Goal: Find specific page/section: Find specific page/section

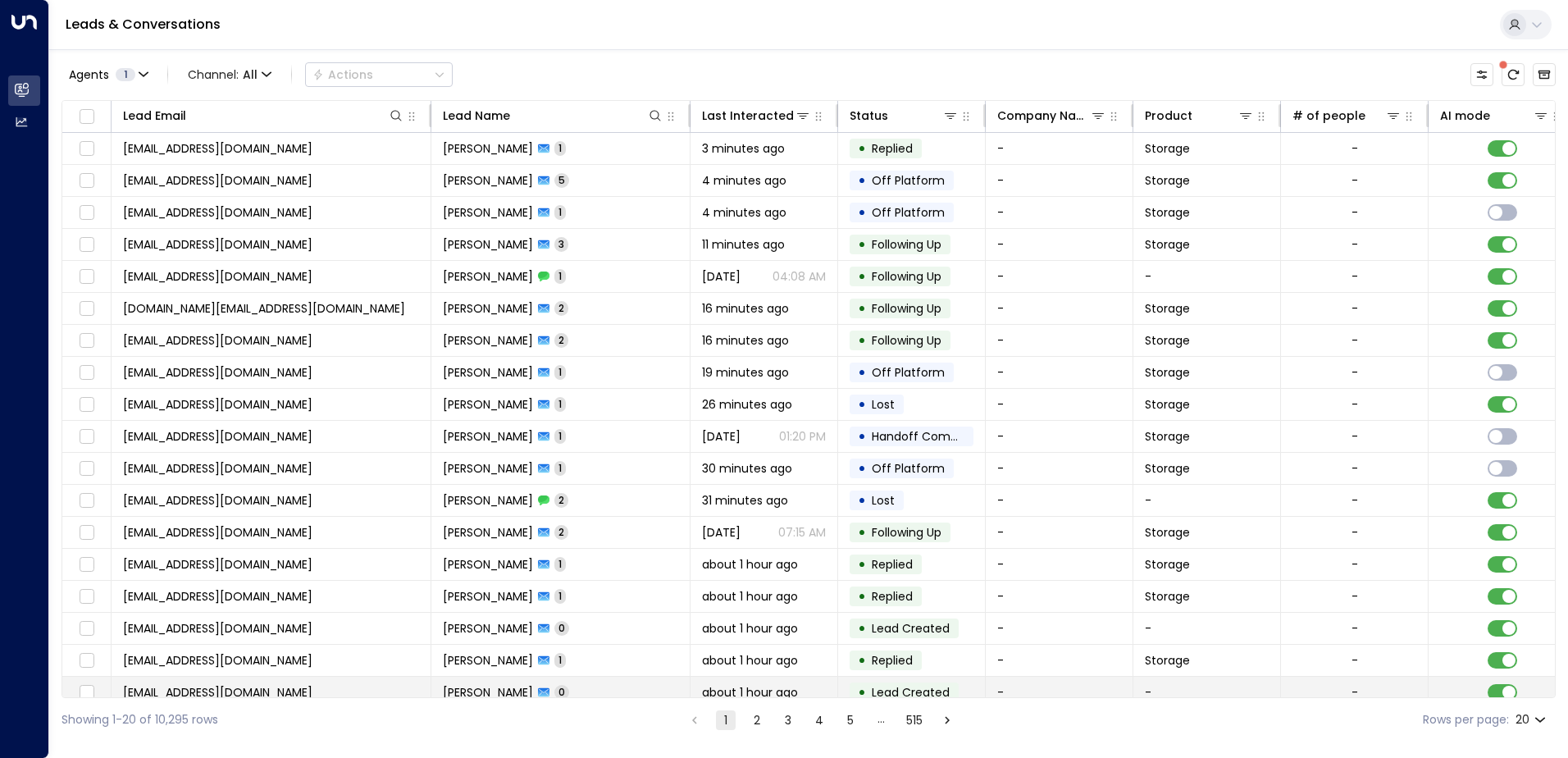
click at [1009, 692] on td "-" at bounding box center [1060, 693] width 148 height 31
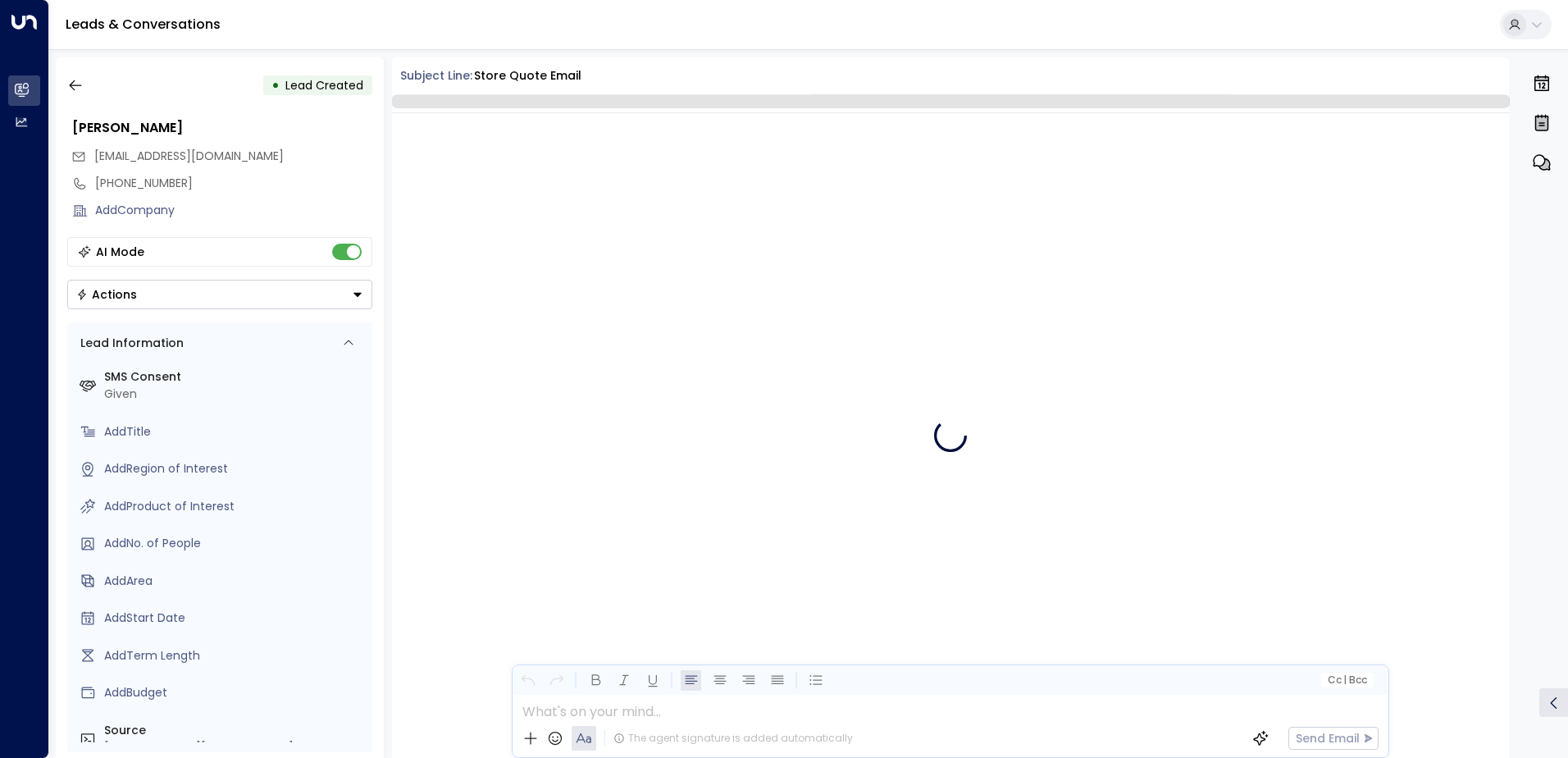
scroll to position [100, 0]
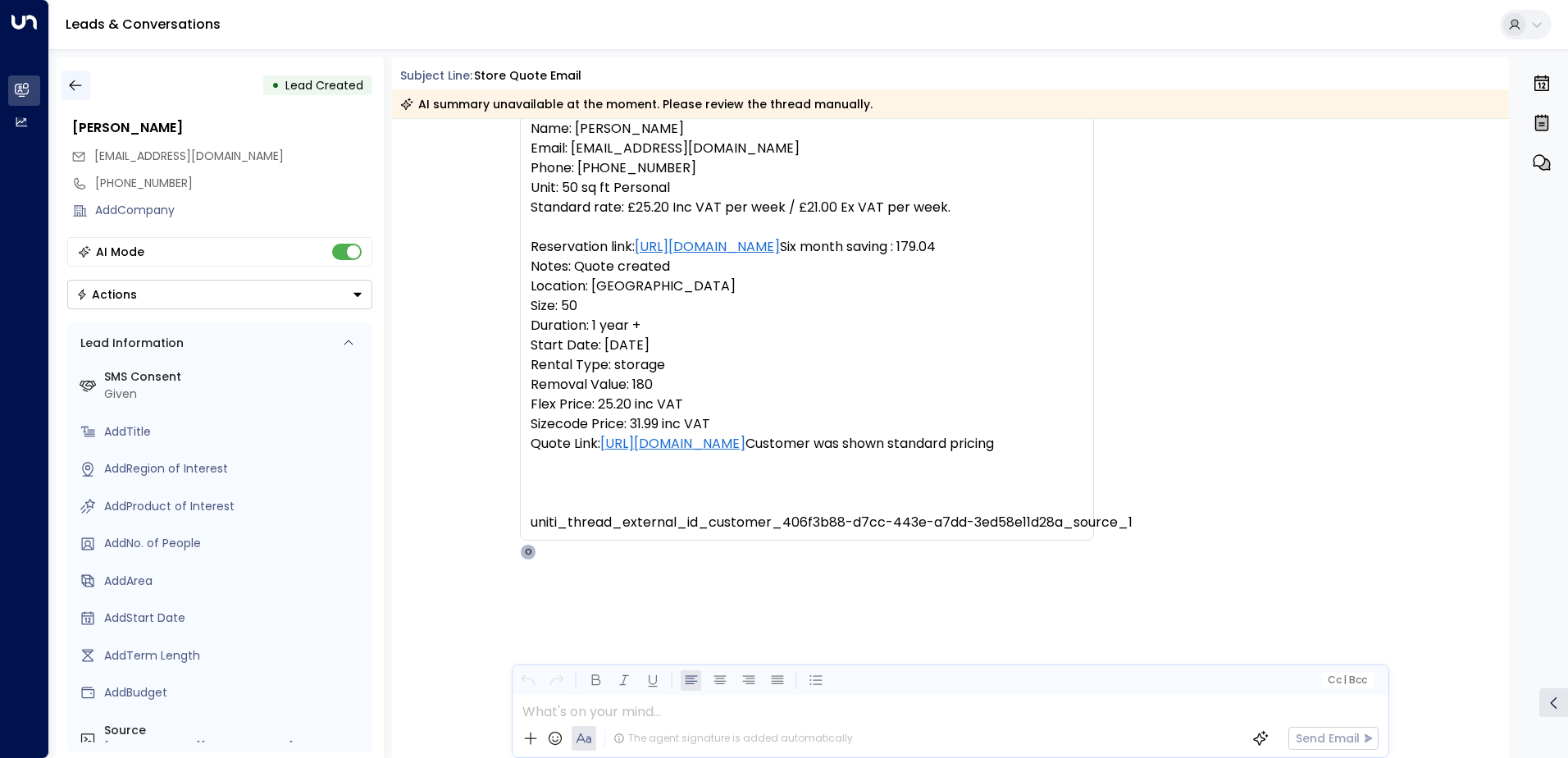
click at [72, 76] on button "button" at bounding box center [76, 85] width 30 height 30
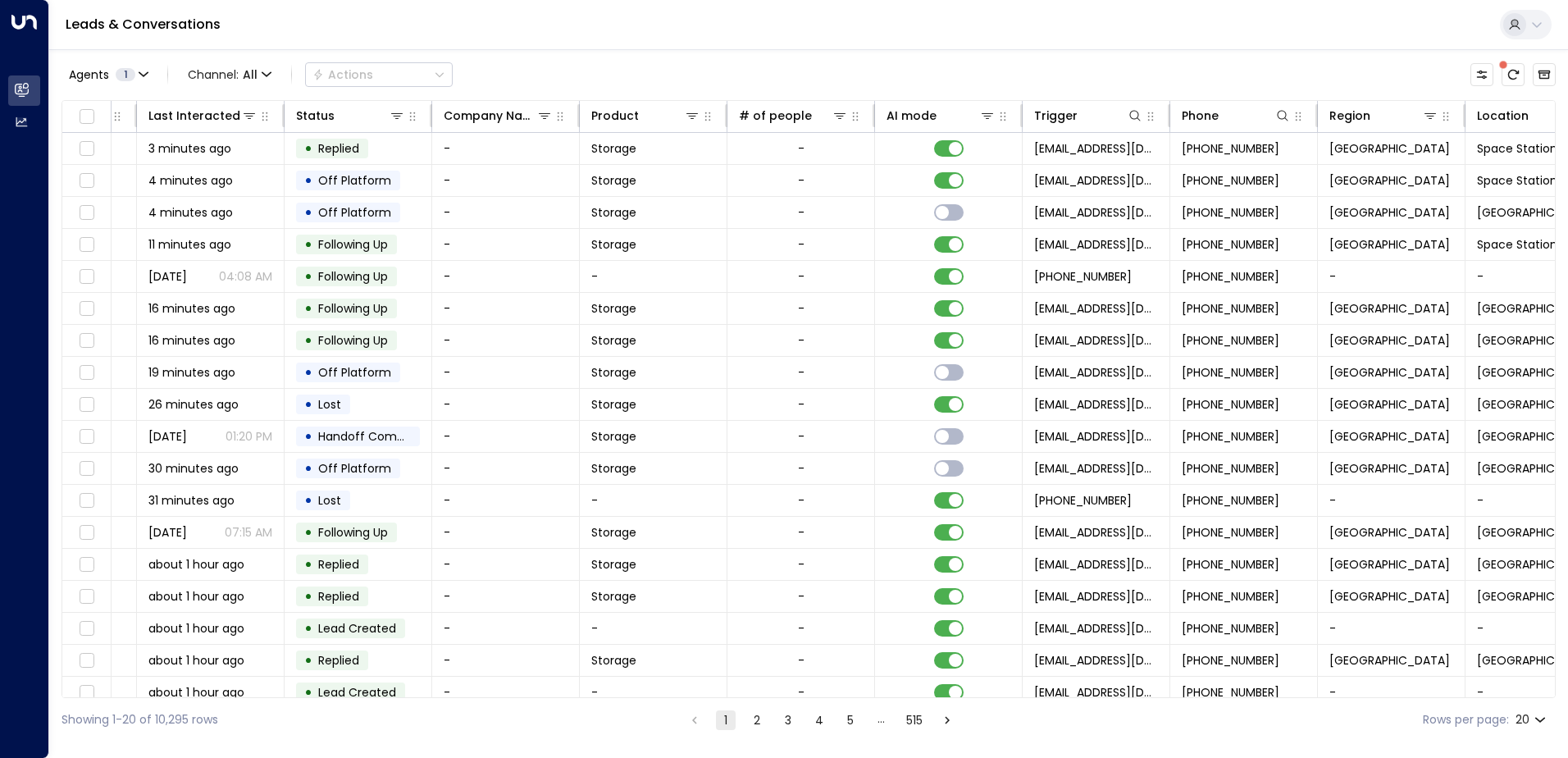
scroll to position [0, 619]
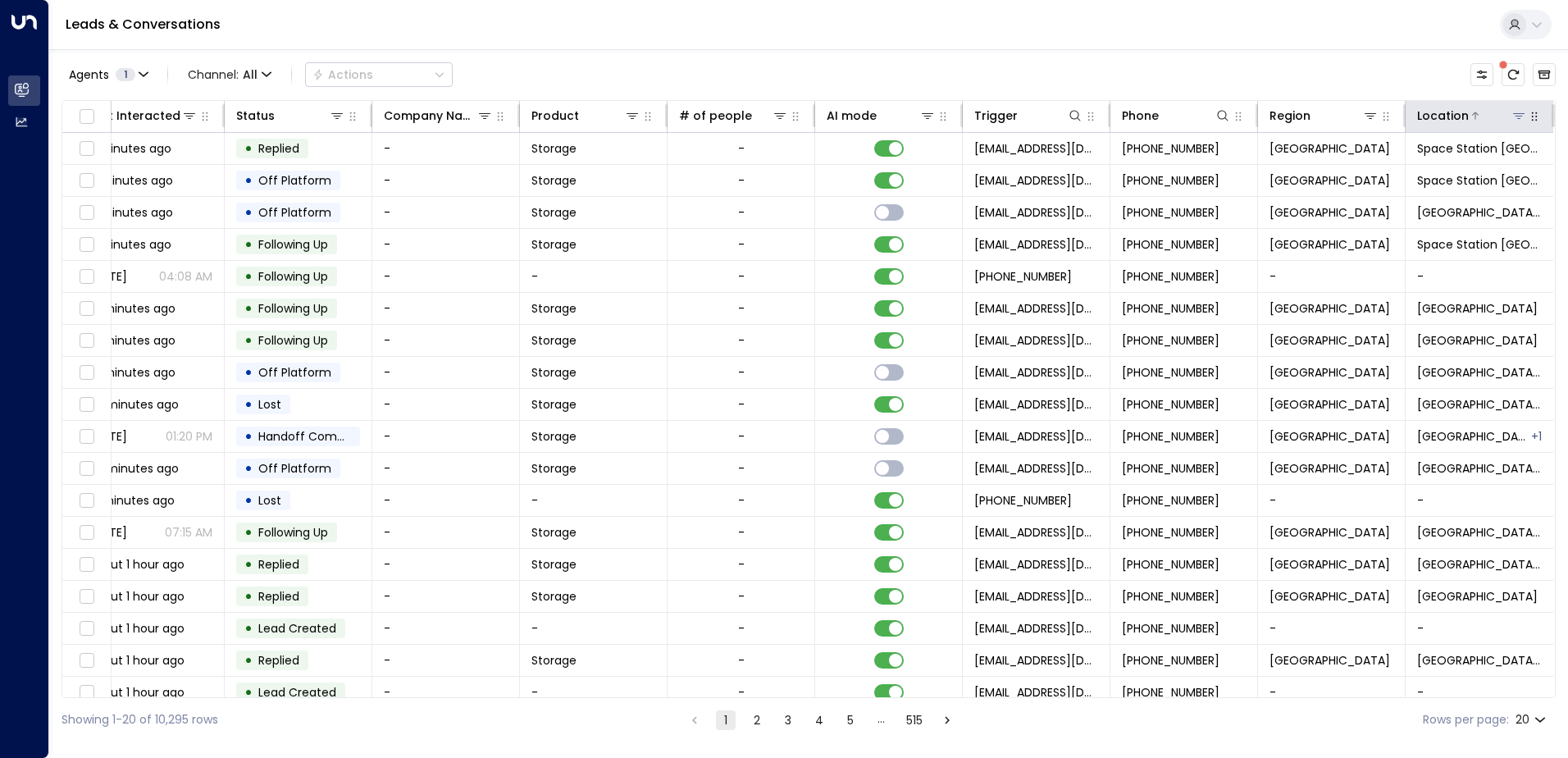
click at [1513, 115] on icon at bounding box center [1519, 115] width 13 height 13
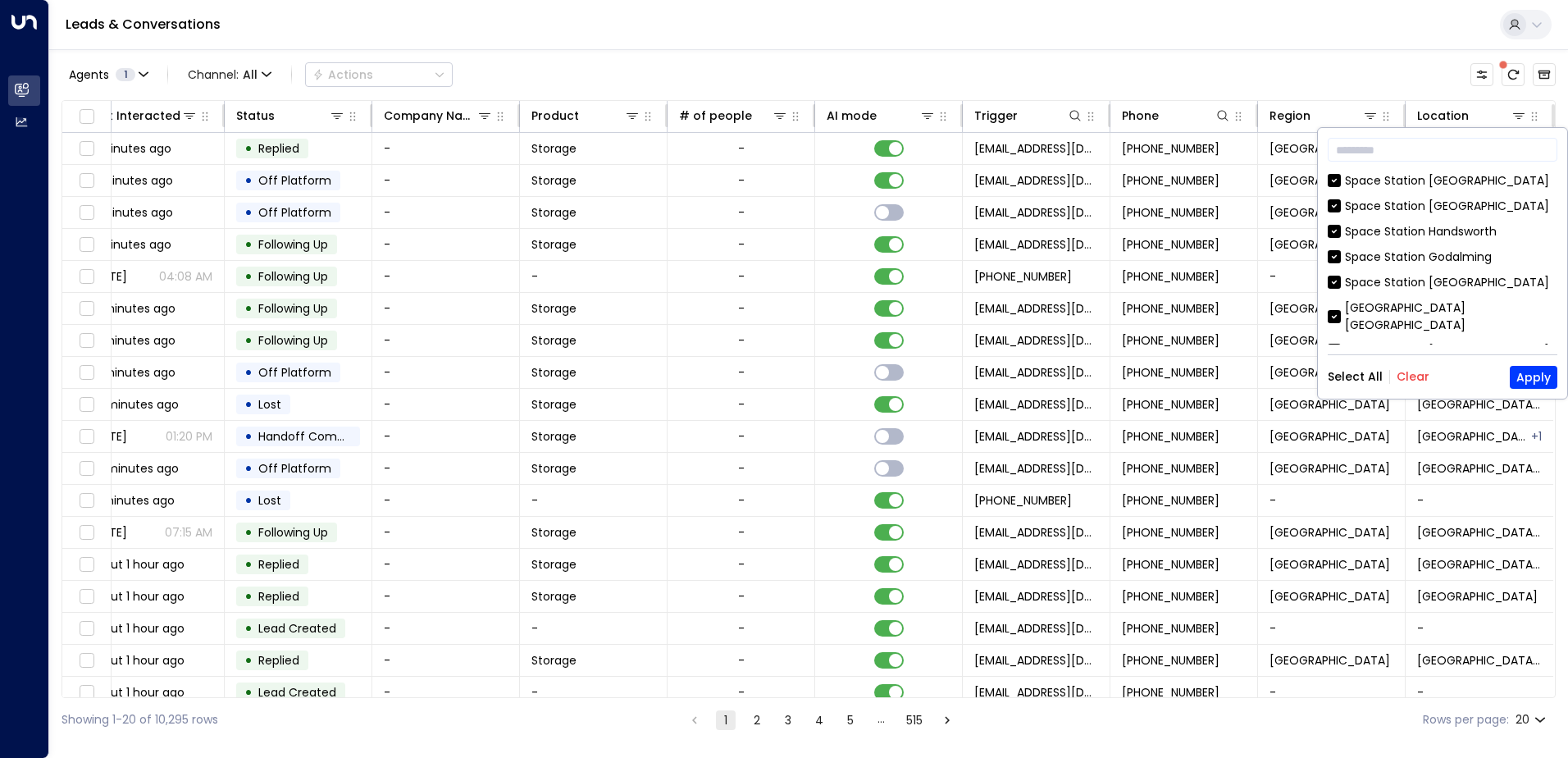
click at [1406, 373] on button "Clear" at bounding box center [1413, 376] width 33 height 13
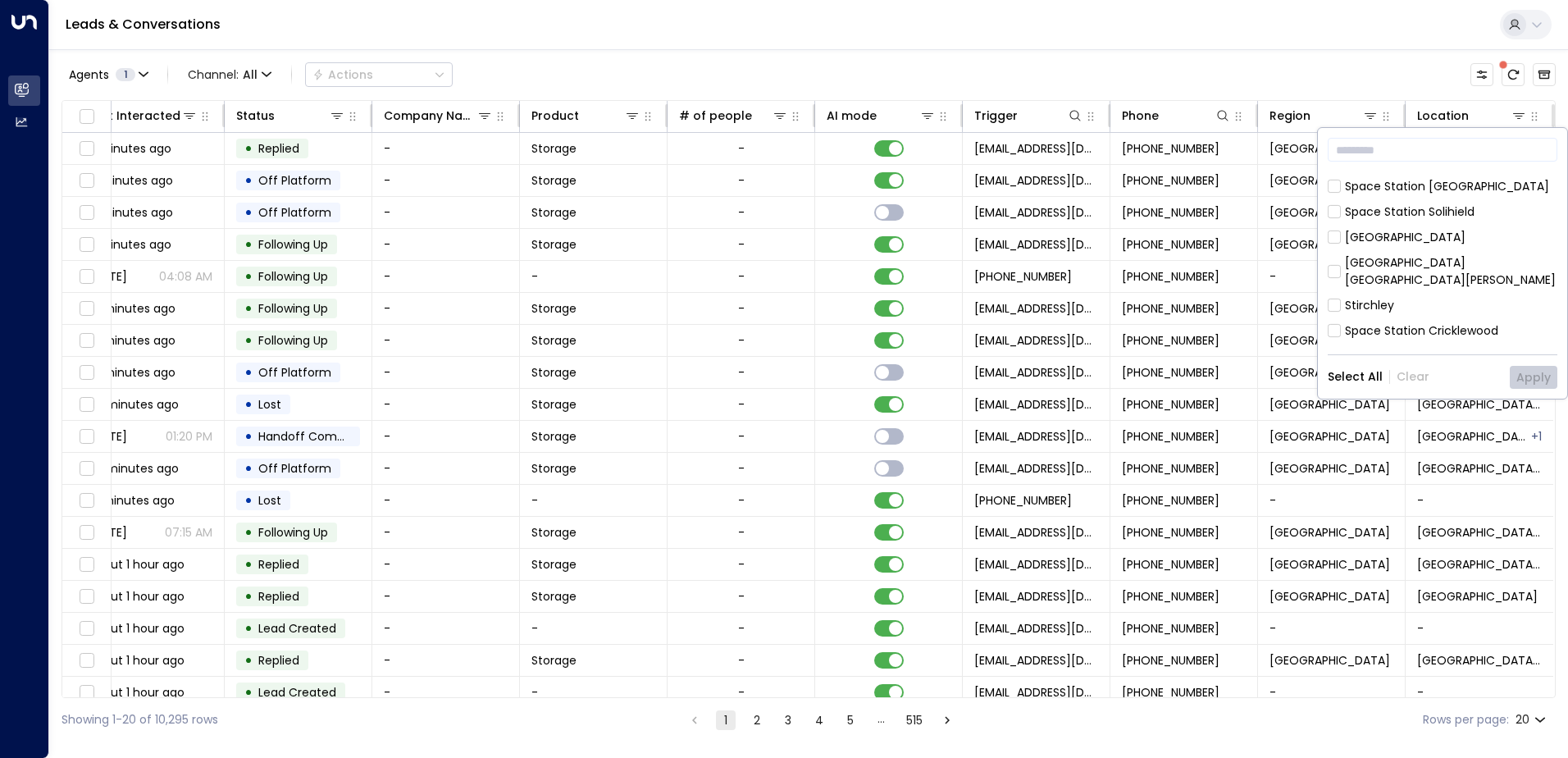
scroll to position [410, 0]
click at [1374, 297] on div "[GEOGRAPHIC_DATA]" at bounding box center [1405, 306] width 120 height 17
click at [1520, 376] on button "Apply" at bounding box center [1534, 377] width 48 height 23
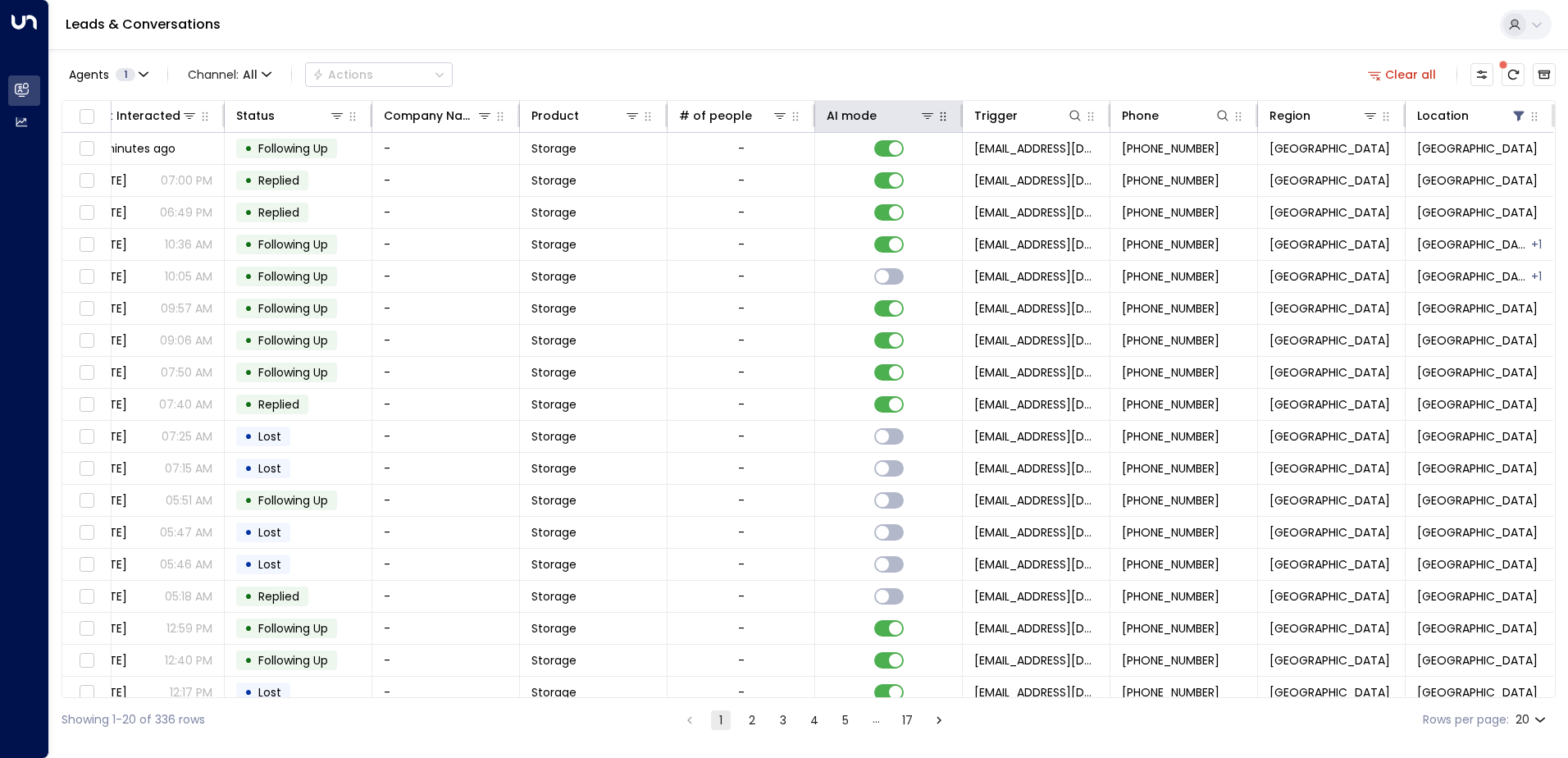
click at [936, 122] on div at bounding box center [943, 115] width 14 height 20
click at [923, 119] on icon at bounding box center [928, 115] width 12 height 6
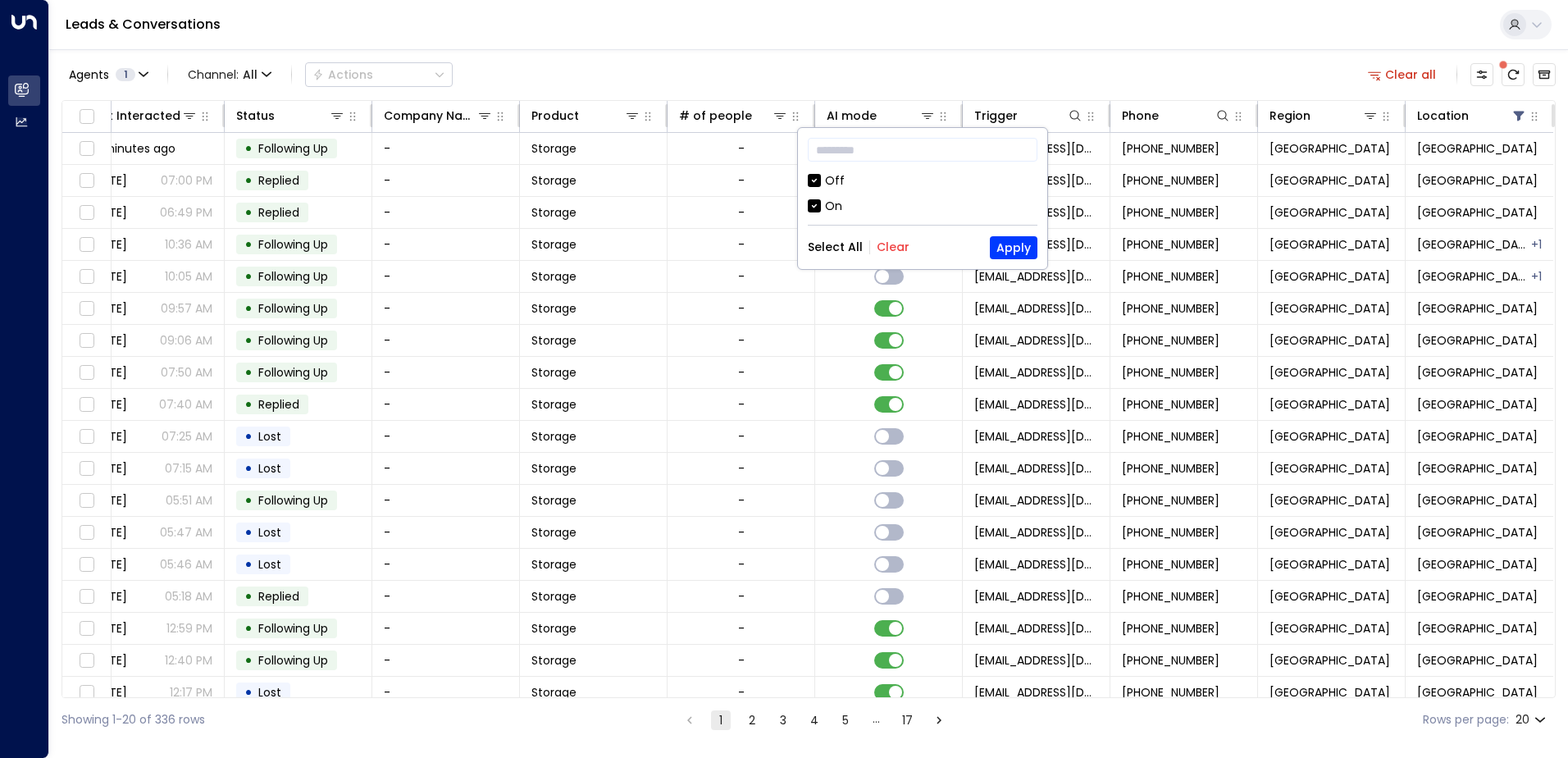
click at [831, 185] on div "Off" at bounding box center [834, 181] width 20 height 17
click at [1005, 243] on button "Apply" at bounding box center [1014, 247] width 48 height 23
